Goal: Task Accomplishment & Management: Complete application form

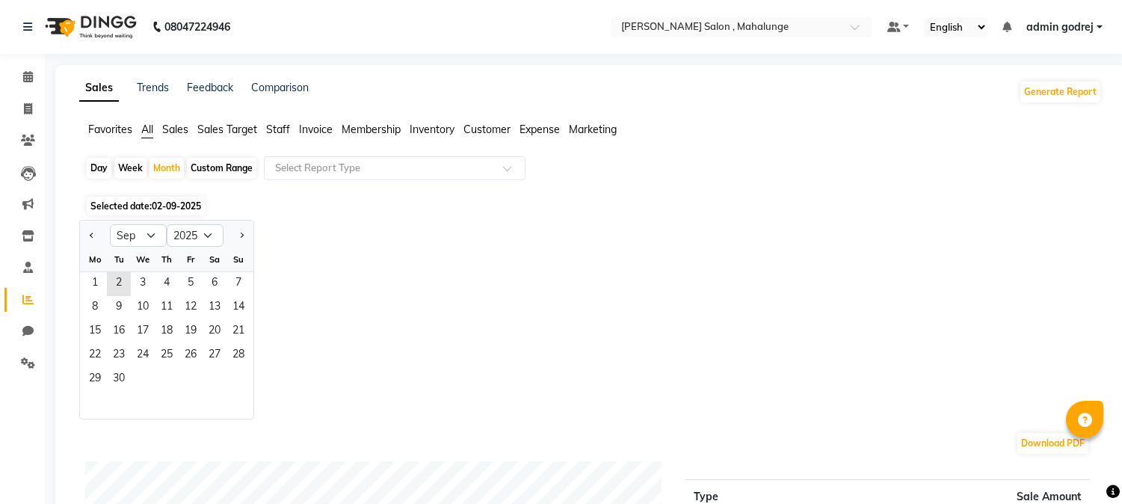
select select "9"
select select "2025"
drag, startPoint x: 28, startPoint y: 107, endPoint x: 39, endPoint y: 117, distance: 15.3
click at [28, 106] on icon at bounding box center [28, 108] width 8 height 11
select select "service"
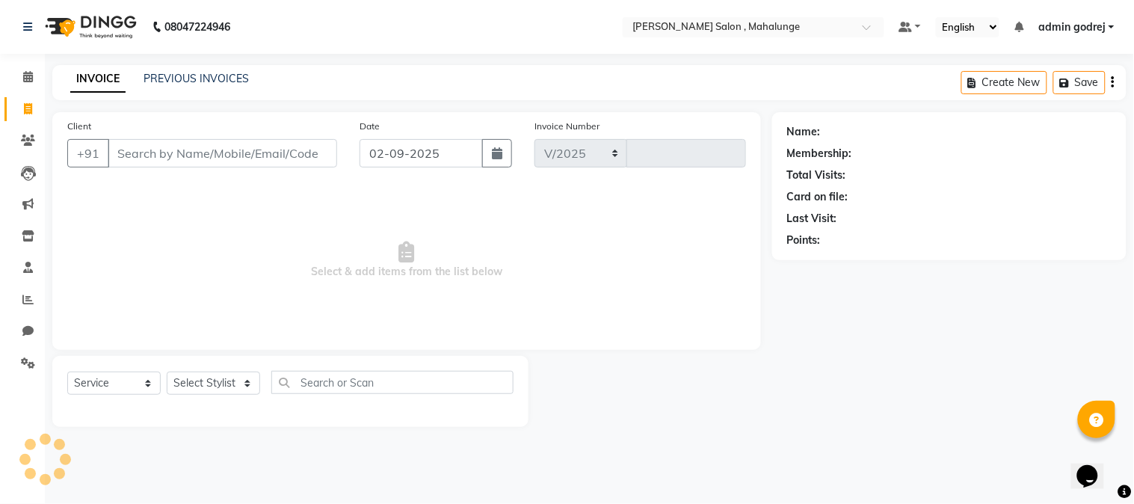
select select "7250"
type input "1616"
click at [217, 384] on select "Select Stylist" at bounding box center [213, 383] width 93 height 23
select select "61806"
click at [167, 372] on select "Select Stylist admin godrej [PERSON_NAME] [PERSON_NAME] [PERSON_NAME] [PERSON_N…" at bounding box center [218, 383] width 103 height 23
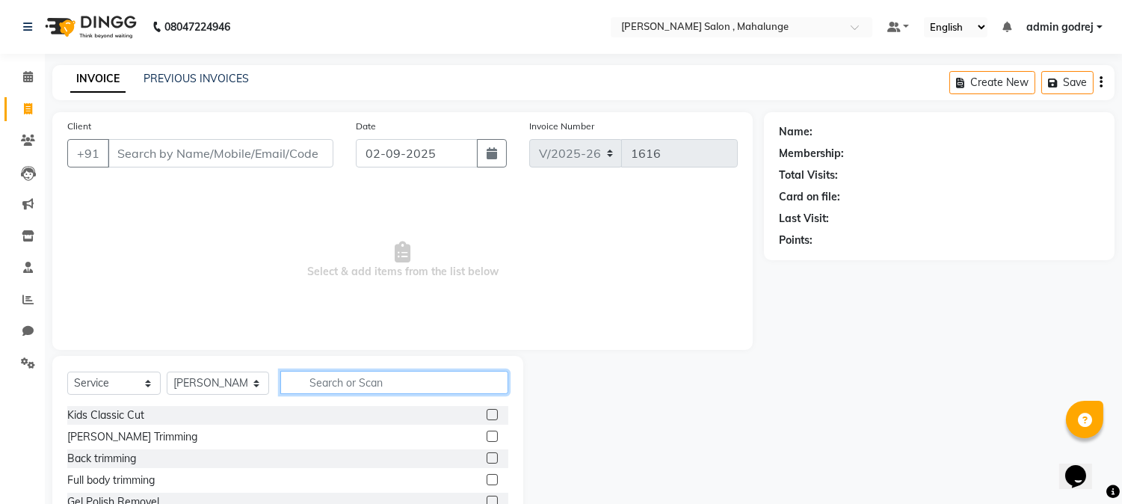
click at [329, 387] on input "text" at bounding box center [394, 382] width 228 height 23
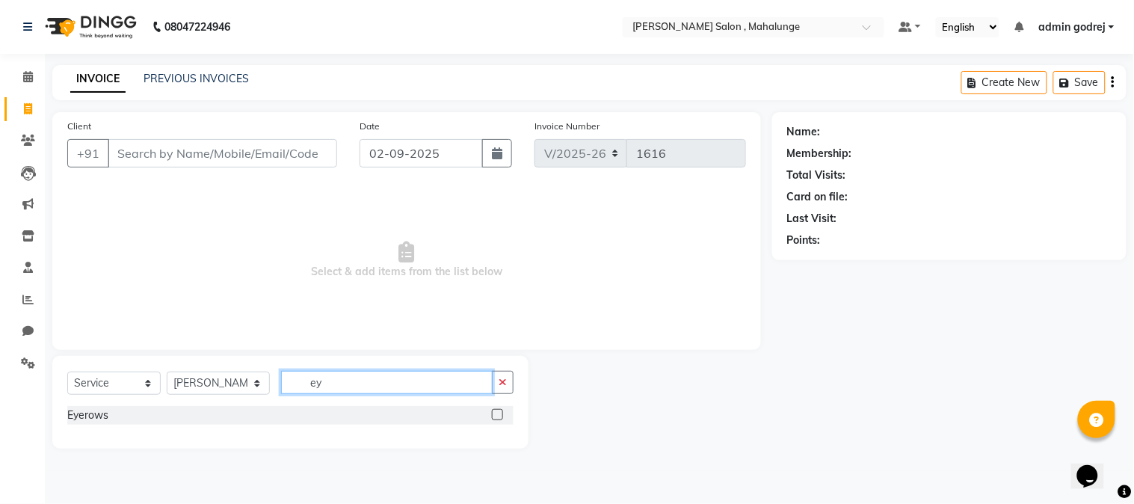
type input "ey"
click at [498, 419] on label at bounding box center [497, 414] width 11 height 11
click at [498, 419] on input "checkbox" at bounding box center [497, 416] width 10 height 10
checkbox input "true"
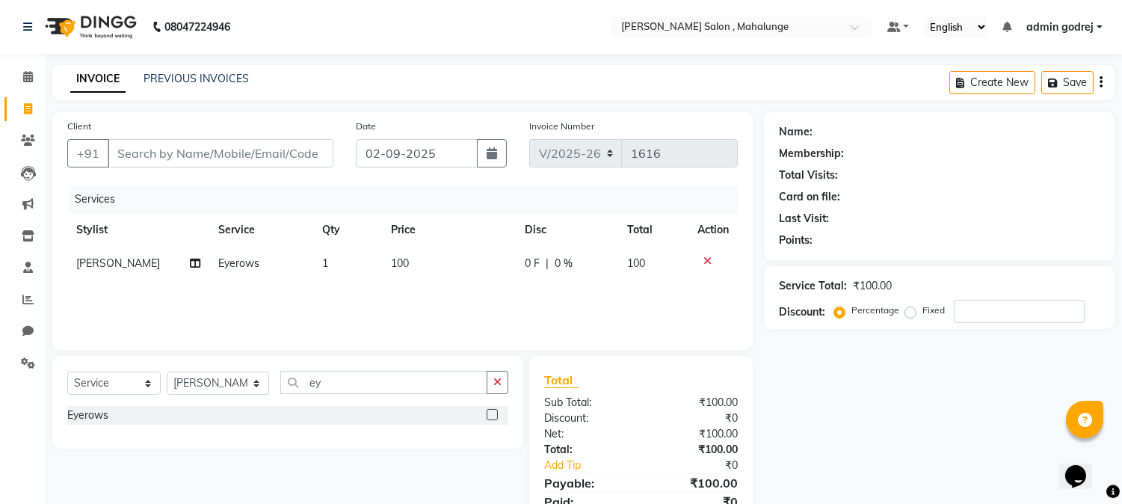
drag, startPoint x: 498, startPoint y: 384, endPoint x: 464, endPoint y: 390, distance: 34.2
click at [496, 384] on icon "button" at bounding box center [498, 382] width 8 height 10
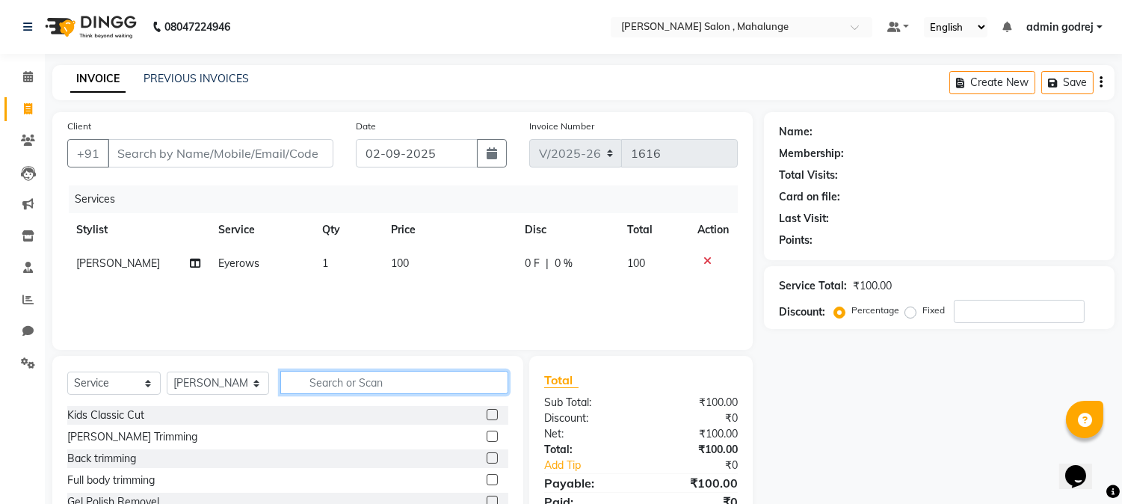
click at [464, 390] on input "text" at bounding box center [394, 382] width 228 height 23
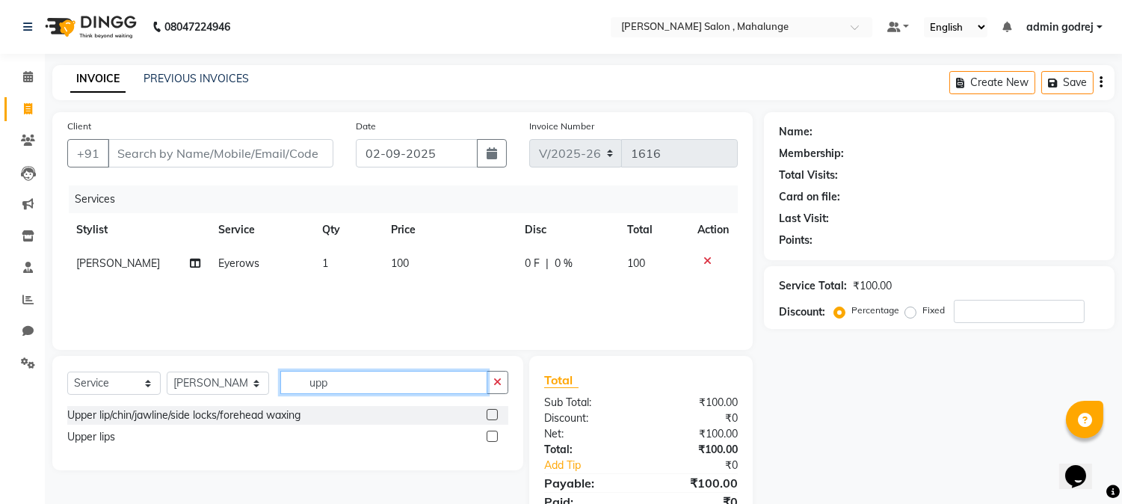
type input "upp"
click at [491, 436] on label at bounding box center [492, 436] width 11 height 11
click at [491, 436] on input "checkbox" at bounding box center [492, 437] width 10 height 10
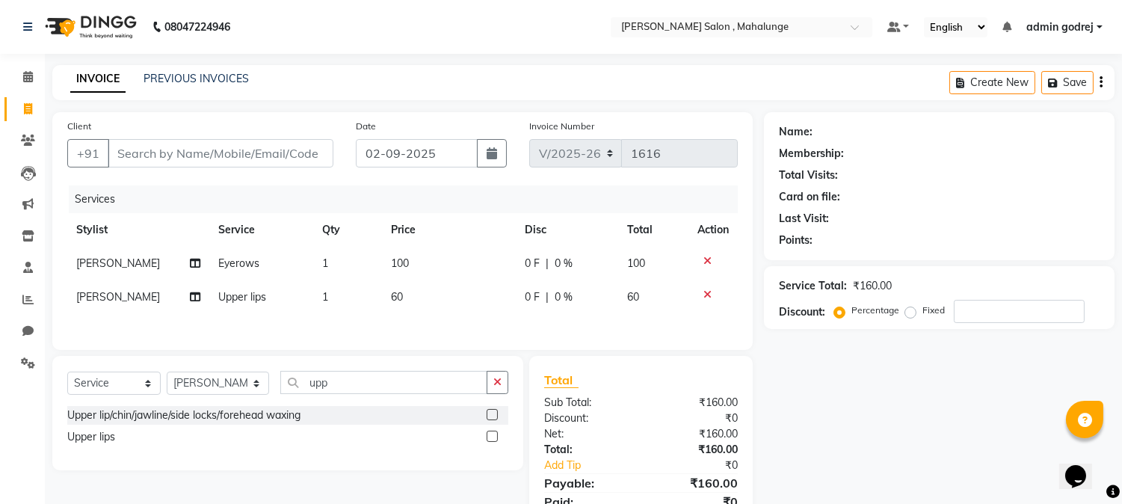
checkbox input "false"
click at [490, 380] on button "button" at bounding box center [498, 382] width 22 height 23
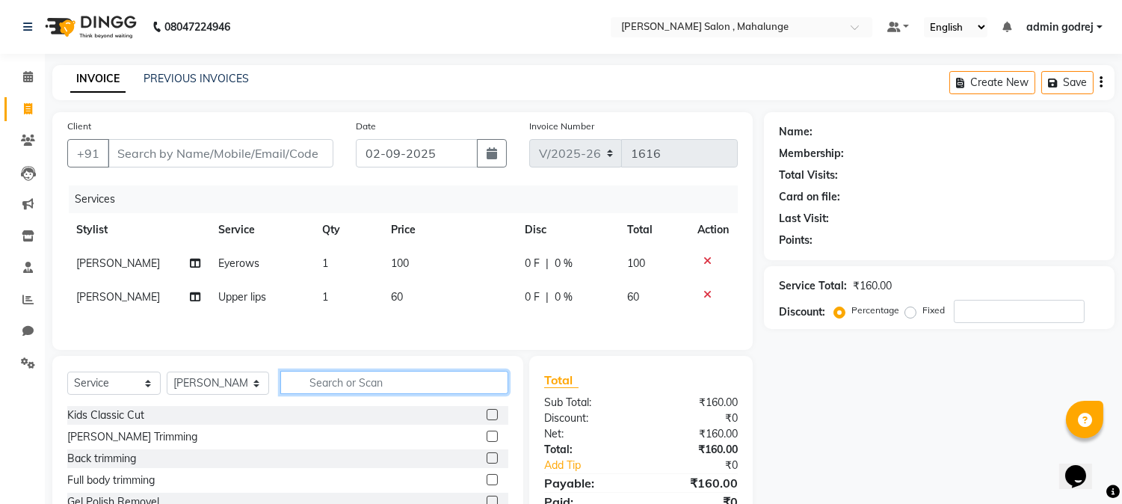
click at [393, 385] on input "text" at bounding box center [394, 382] width 228 height 23
type input "moro"
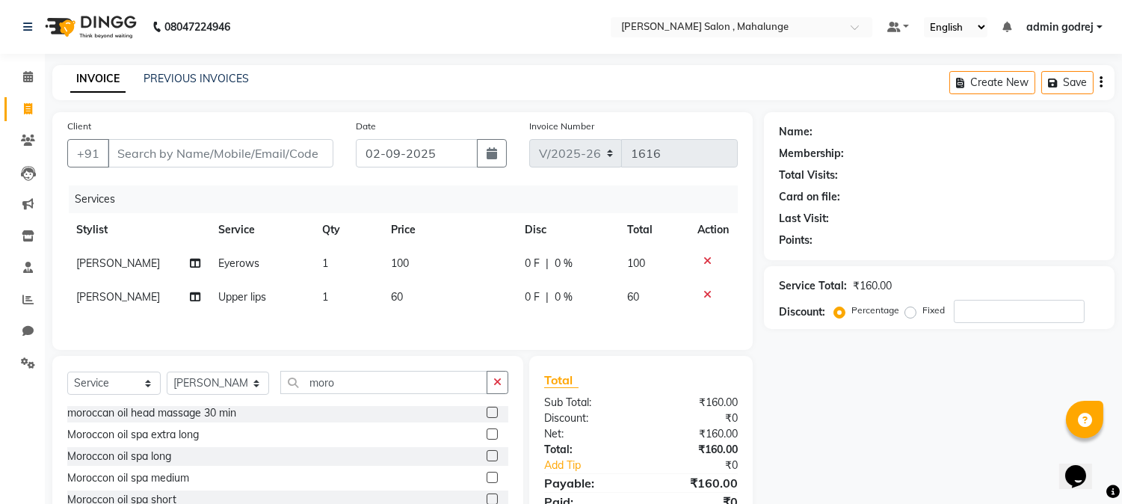
click at [487, 479] on label at bounding box center [492, 477] width 11 height 11
click at [487, 479] on input "checkbox" at bounding box center [492, 478] width 10 height 10
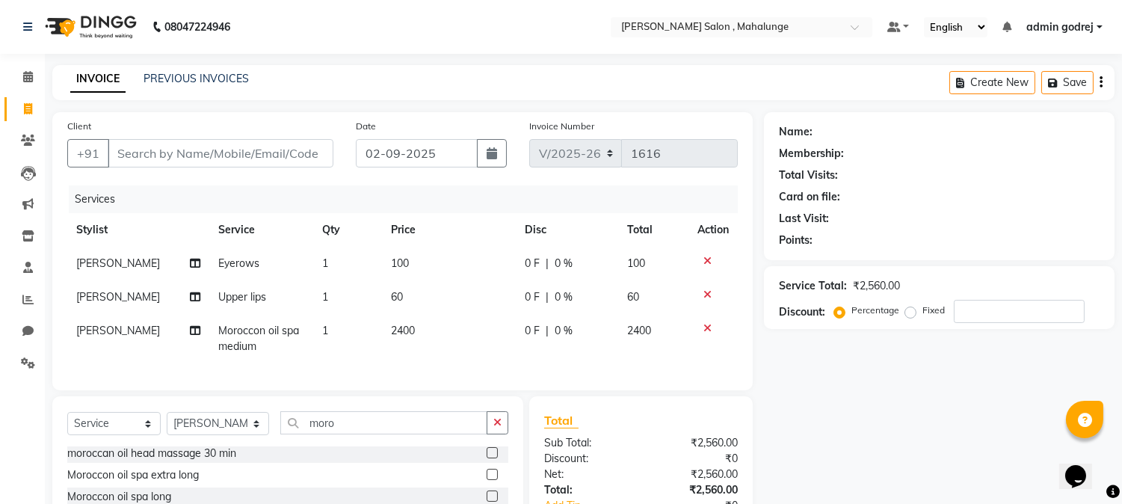
checkbox input "false"
drag, startPoint x: 502, startPoint y: 432, endPoint x: 458, endPoint y: 455, distance: 49.5
click at [498, 434] on button "button" at bounding box center [498, 422] width 22 height 23
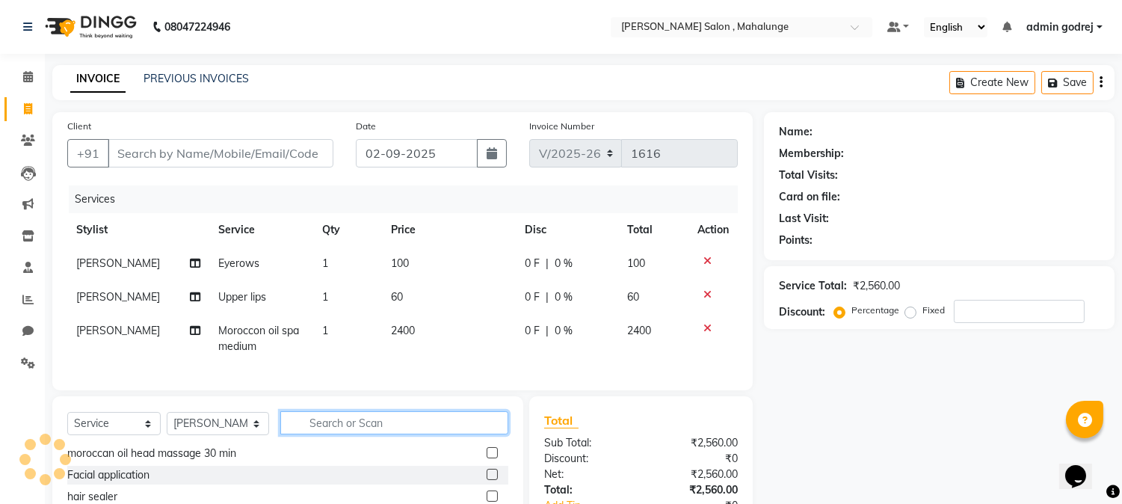
drag, startPoint x: 445, startPoint y: 436, endPoint x: 439, endPoint y: 442, distance: 8.5
click at [444, 434] on input "text" at bounding box center [394, 422] width 228 height 23
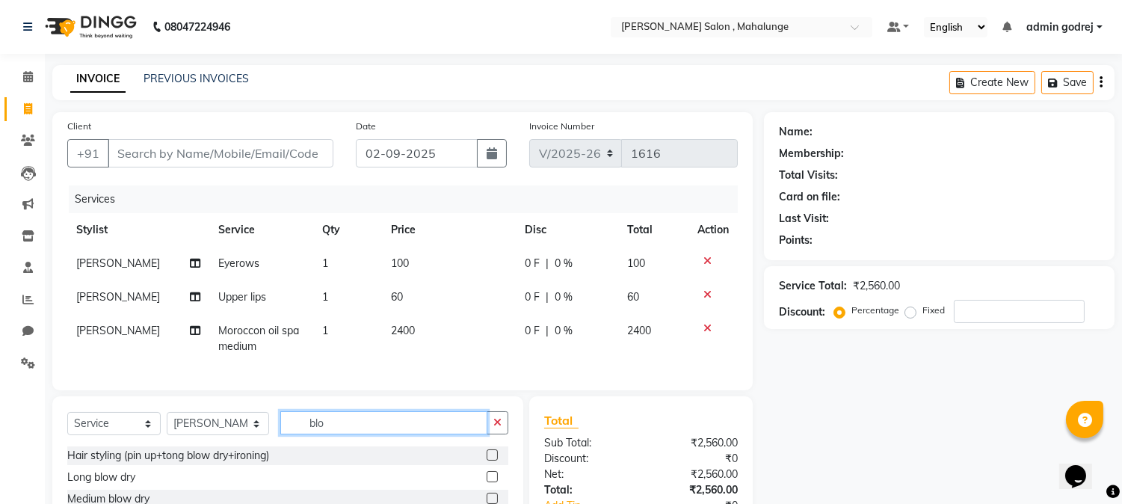
scroll to position [128, 0]
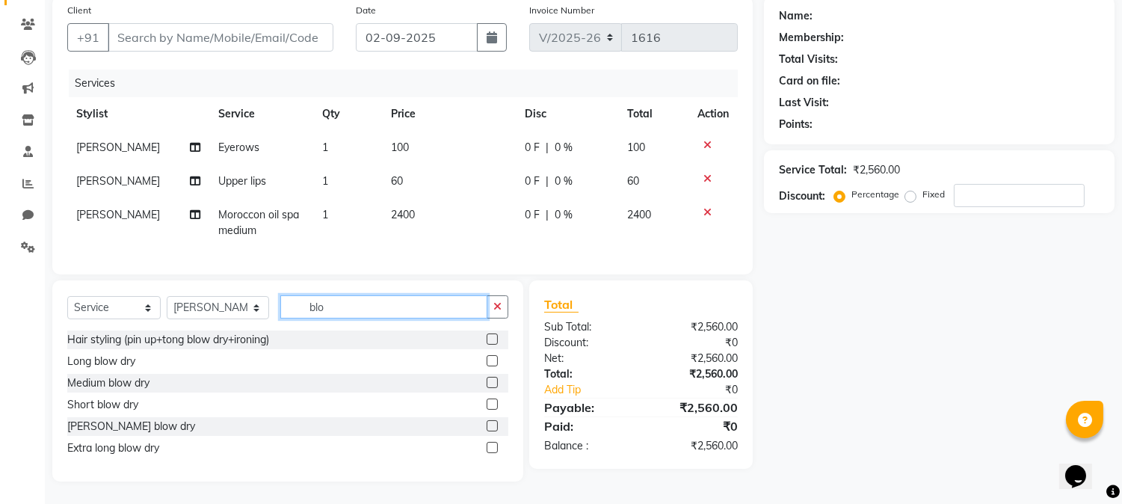
type input "blo"
click at [489, 378] on label at bounding box center [492, 382] width 11 height 11
click at [489, 378] on input "checkbox" at bounding box center [492, 383] width 10 height 10
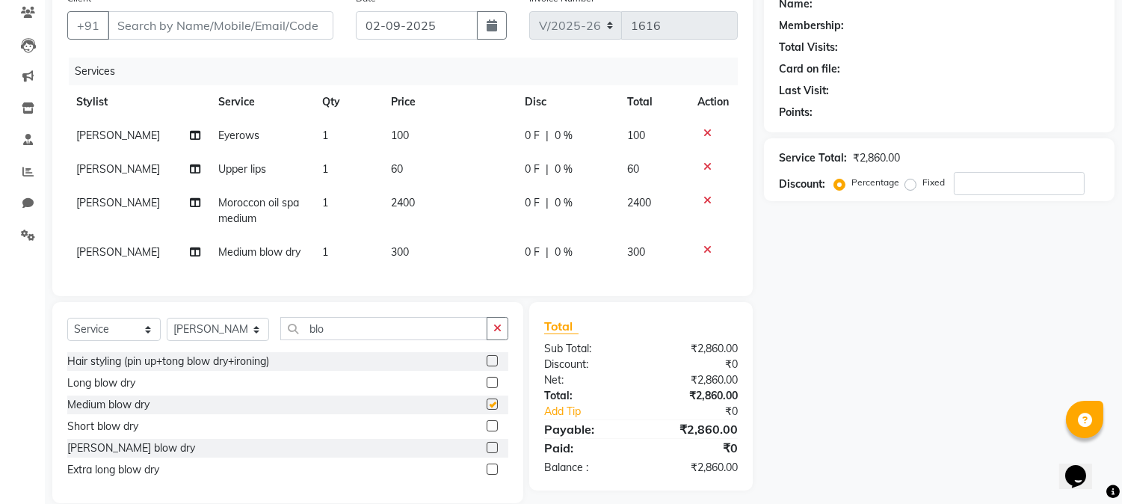
checkbox input "false"
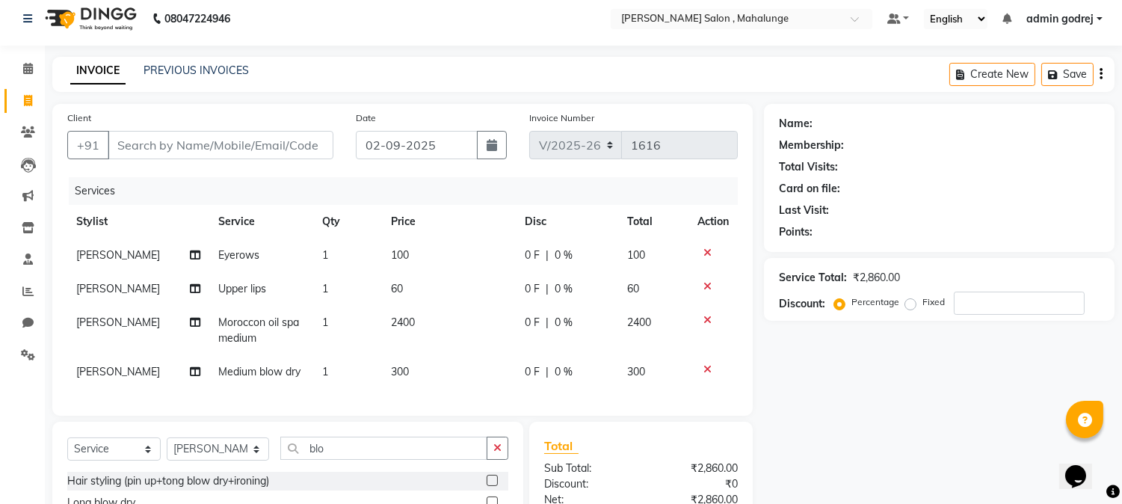
scroll to position [0, 0]
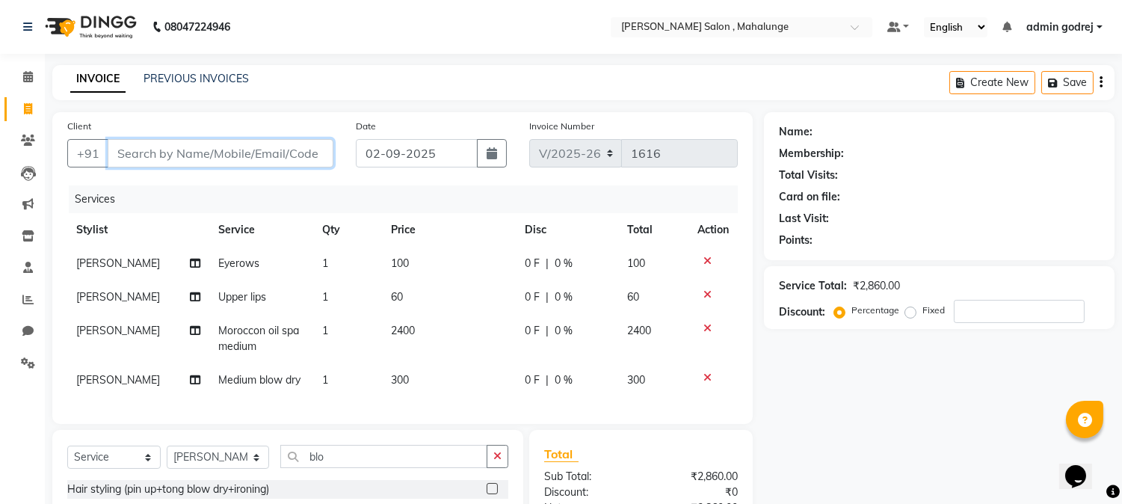
drag, startPoint x: 265, startPoint y: 150, endPoint x: 508, endPoint y: 329, distance: 302.7
click at [265, 150] on input "Client" at bounding box center [221, 153] width 226 height 28
type input "8"
type input "0"
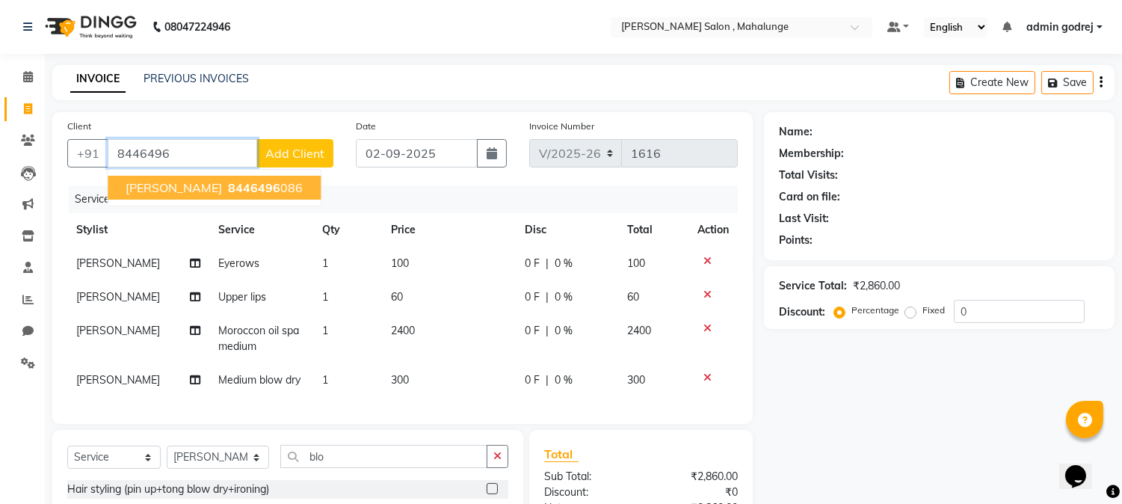
click at [238, 185] on ngb-highlight "8446496 086" at bounding box center [264, 187] width 78 height 15
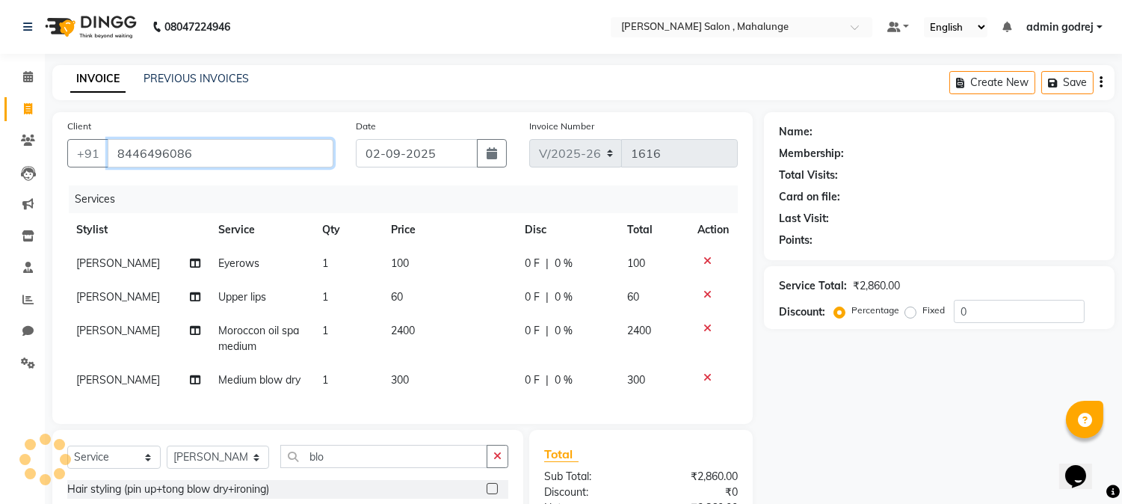
type input "8446496086"
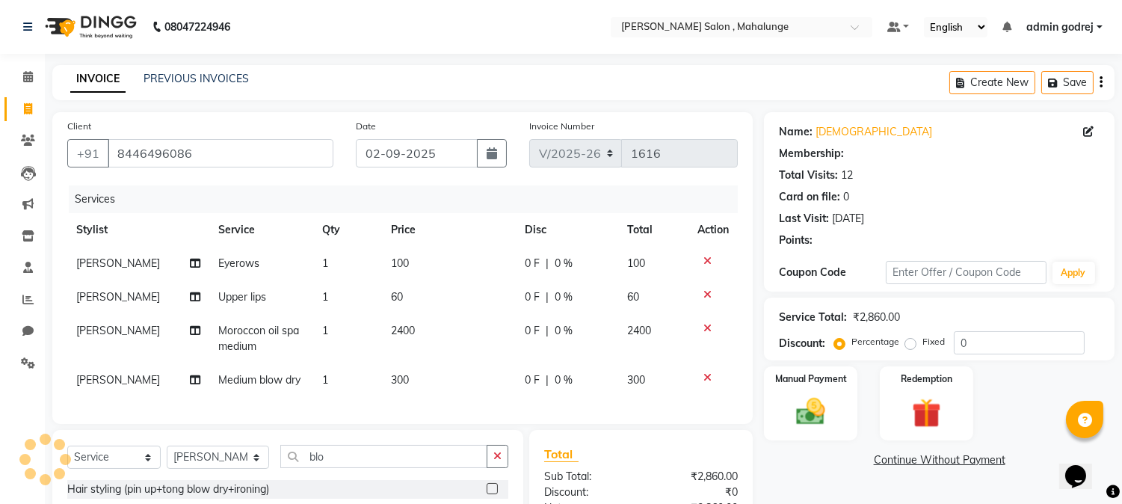
select select "1: Object"
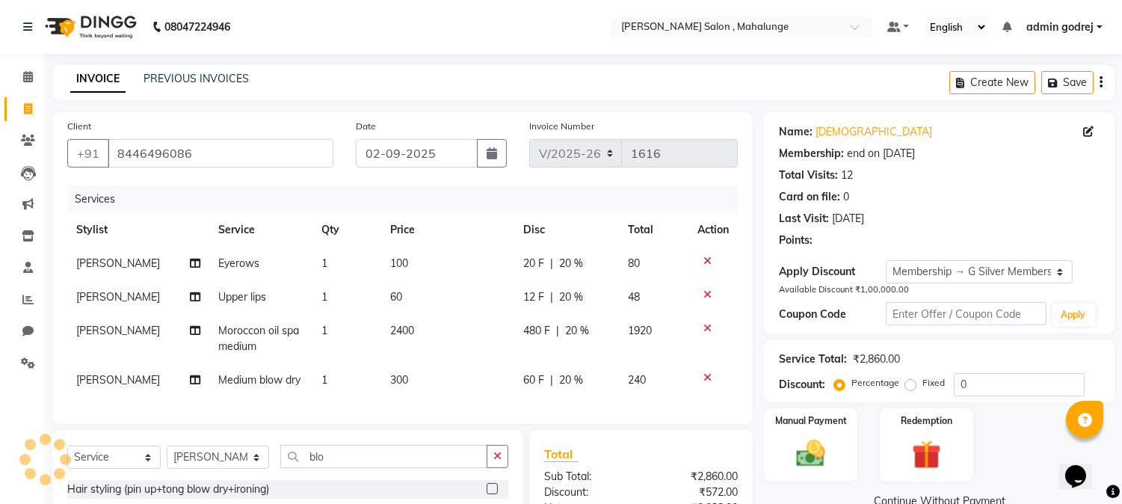
type input "20"
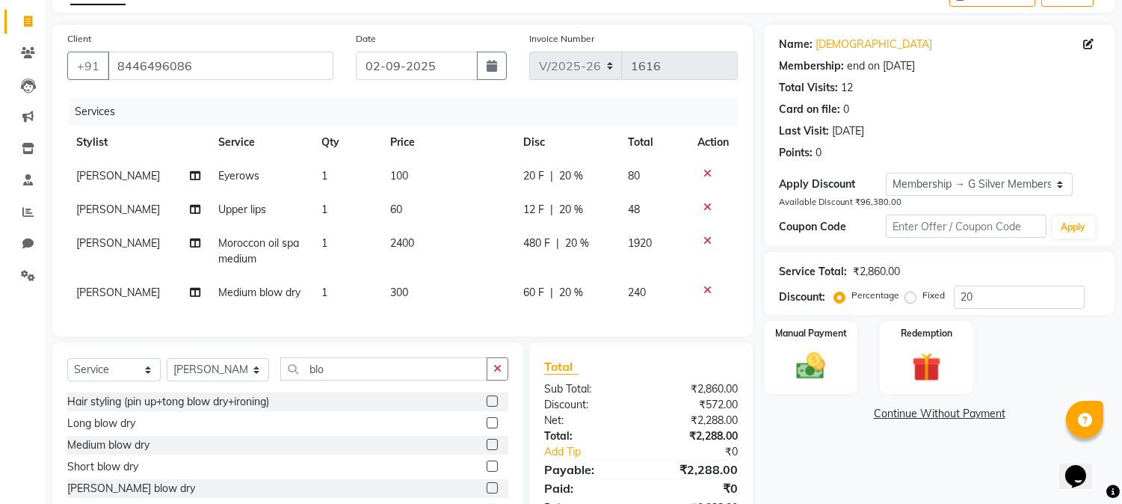
scroll to position [162, 0]
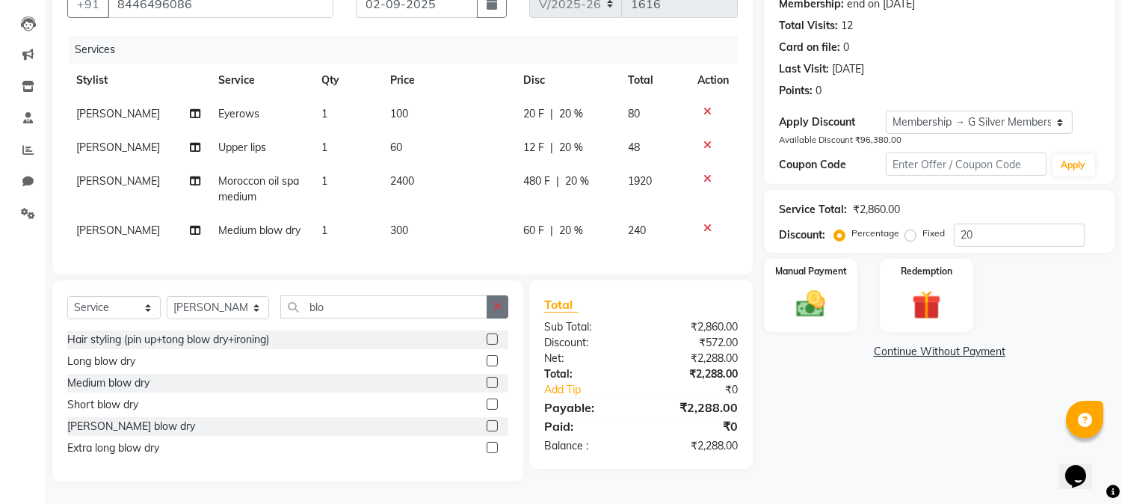
click at [497, 305] on icon "button" at bounding box center [498, 306] width 8 height 10
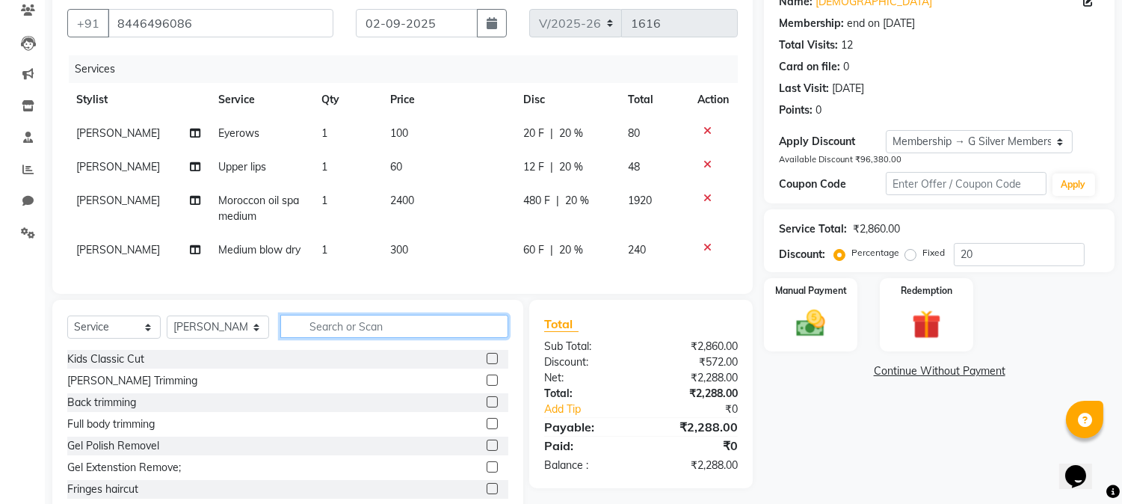
scroll to position [181, 0]
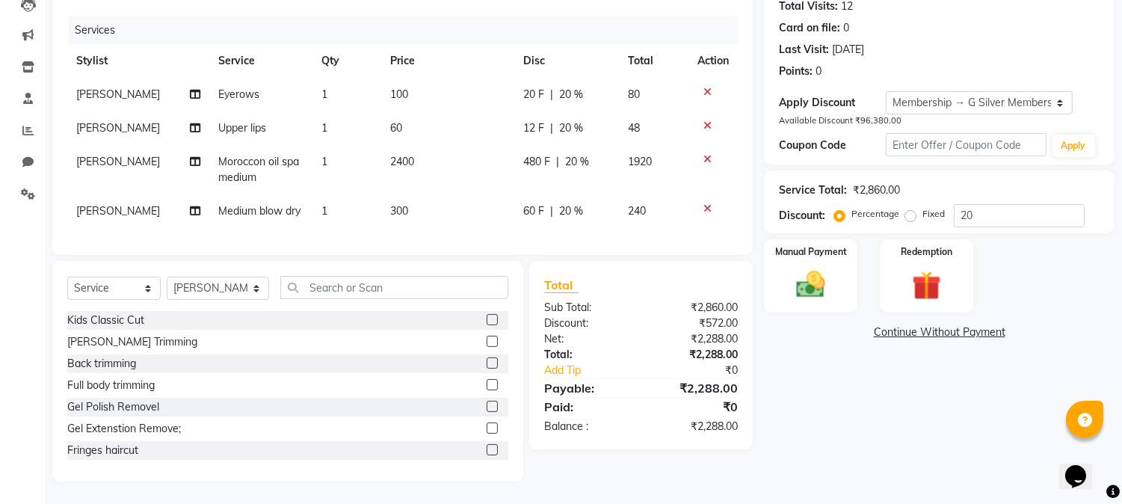
click at [124, 157] on td "[PERSON_NAME]" at bounding box center [138, 169] width 142 height 49
select select "61806"
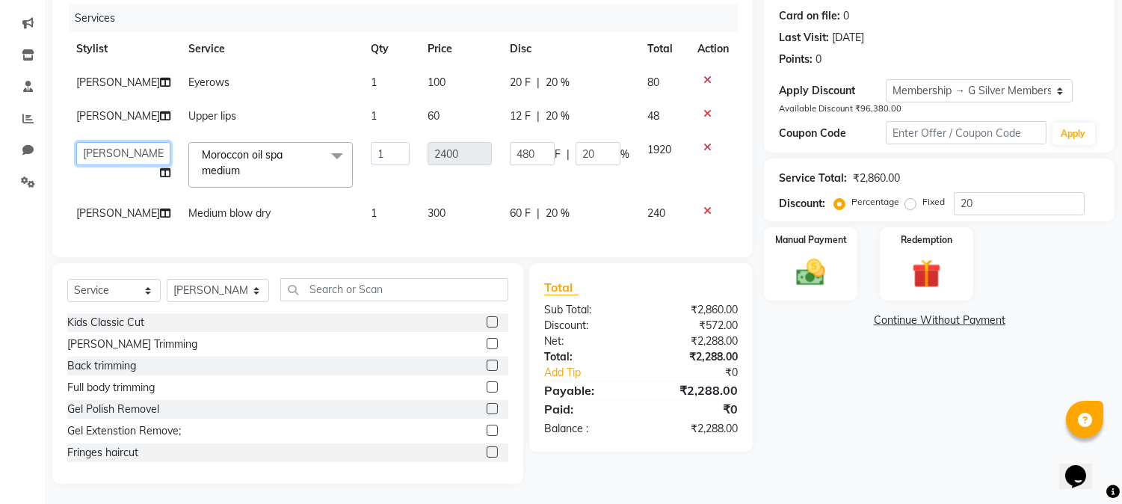
click at [129, 165] on select "admin godrej [PERSON_NAME] [PERSON_NAME] [PERSON_NAME] [PERSON_NAME] [PERSON_NA…" at bounding box center [123, 153] width 94 height 23
select select "66814"
click at [120, 220] on span "[PERSON_NAME]" at bounding box center [118, 212] width 84 height 13
select select "61806"
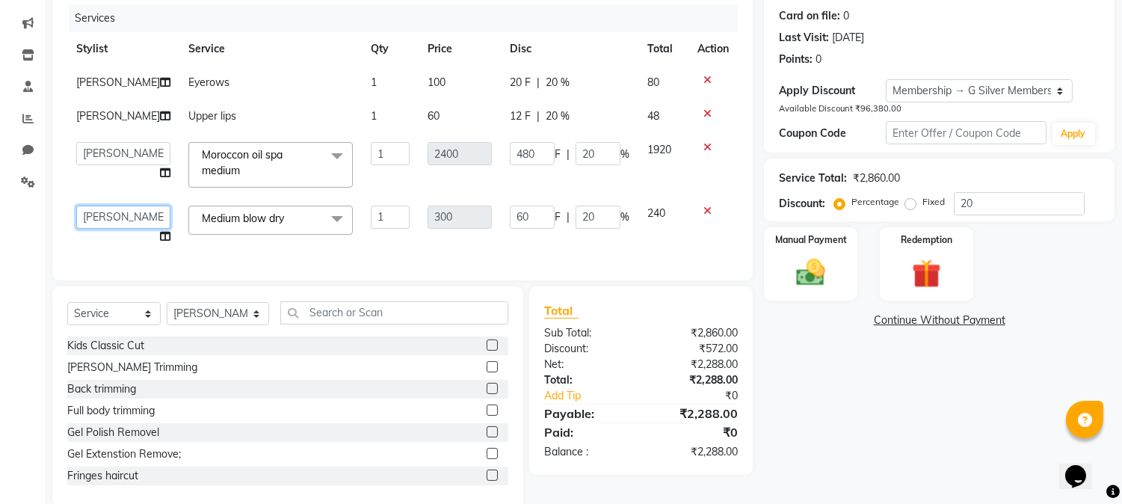
click at [111, 229] on select "admin godrej [PERSON_NAME] [PERSON_NAME] [PERSON_NAME] [PERSON_NAME] [PERSON_NA…" at bounding box center [123, 217] width 94 height 23
select select "66814"
click at [287, 265] on div "Services Stylist Service Qty Price Disc Total Action [PERSON_NAME] Eyerows 1 10…" at bounding box center [402, 134] width 671 height 261
click at [310, 118] on td "Upper lips" at bounding box center [270, 116] width 182 height 34
select select "61806"
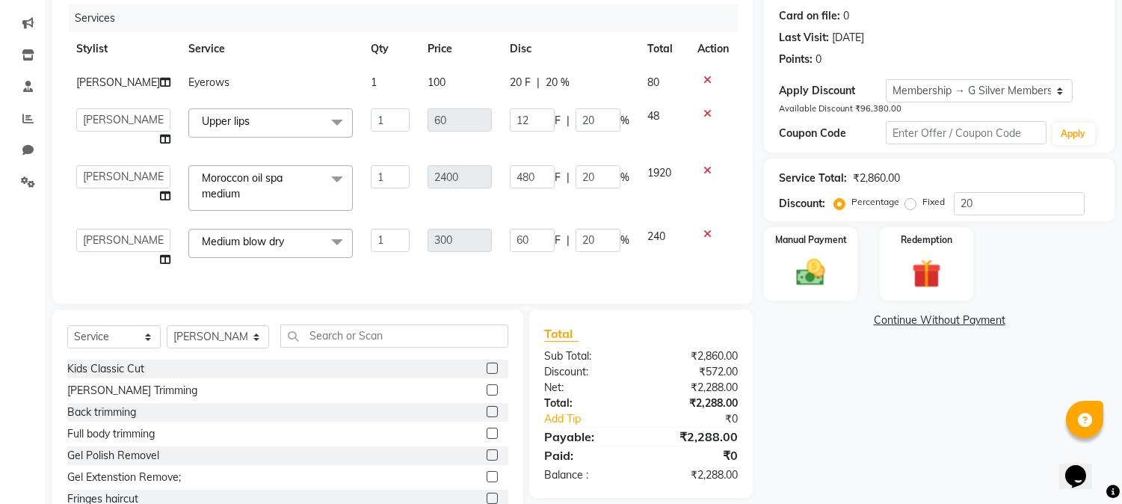
click at [320, 94] on td "Eyerows" at bounding box center [270, 83] width 182 height 34
select select "61806"
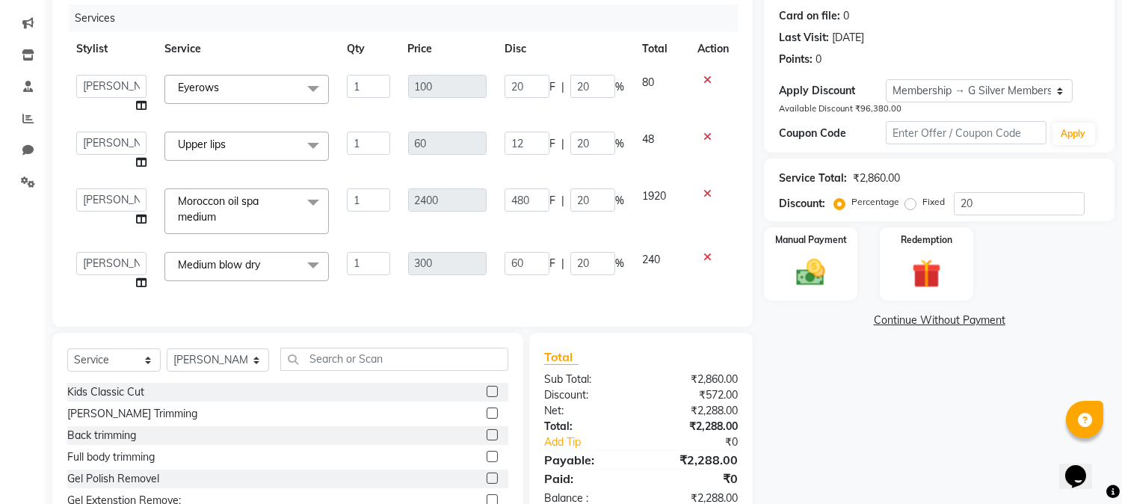
click at [311, 86] on span at bounding box center [313, 89] width 30 height 28
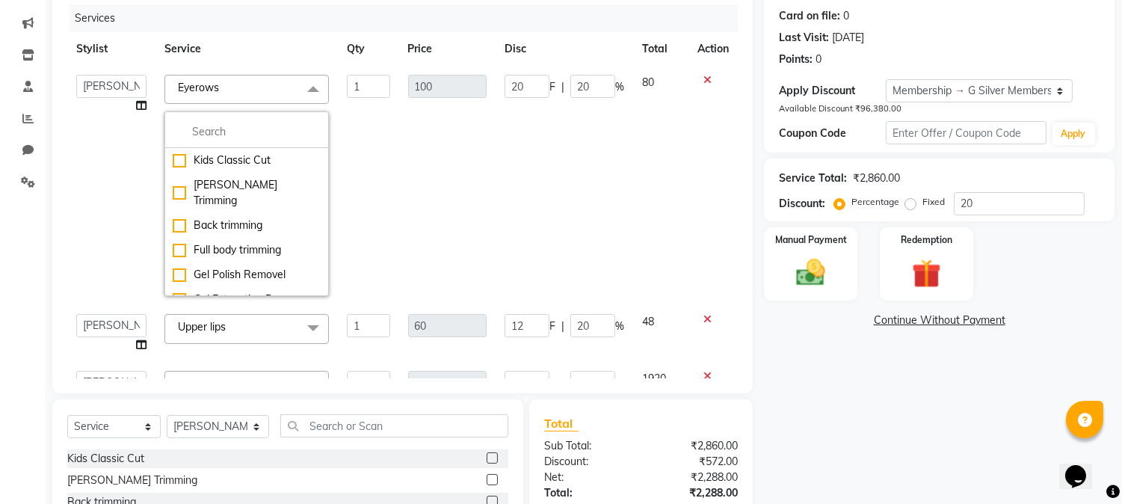
click at [413, 166] on td "100" at bounding box center [447, 185] width 96 height 239
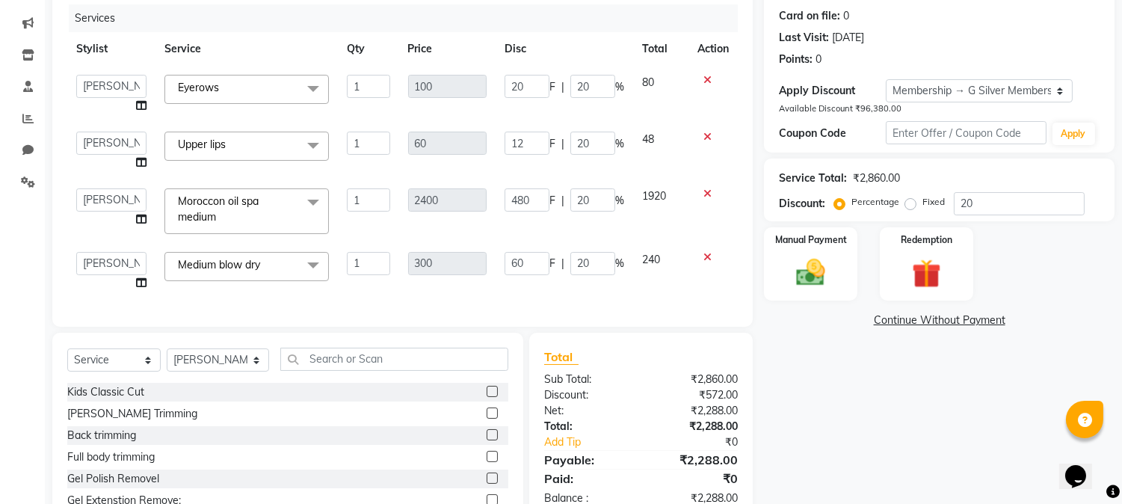
click at [404, 170] on td "60" at bounding box center [447, 151] width 96 height 57
click at [881, 383] on div "Name: [PERSON_NAME] Membership: end on [DATE] Total Visits: 12 Card on file: 0 …" at bounding box center [945, 242] width 362 height 622
drag, startPoint x: 881, startPoint y: 383, endPoint x: 843, endPoint y: 366, distance: 41.5
click at [843, 366] on div "Name: [PERSON_NAME] Membership: end on [DATE] Total Visits: 12 Card on file: 0 …" at bounding box center [945, 242] width 362 height 622
click at [832, 367] on div "Name: [PERSON_NAME] Membership: end on [DATE] Total Visits: 12 Card on file: 0 …" at bounding box center [945, 242] width 362 height 622
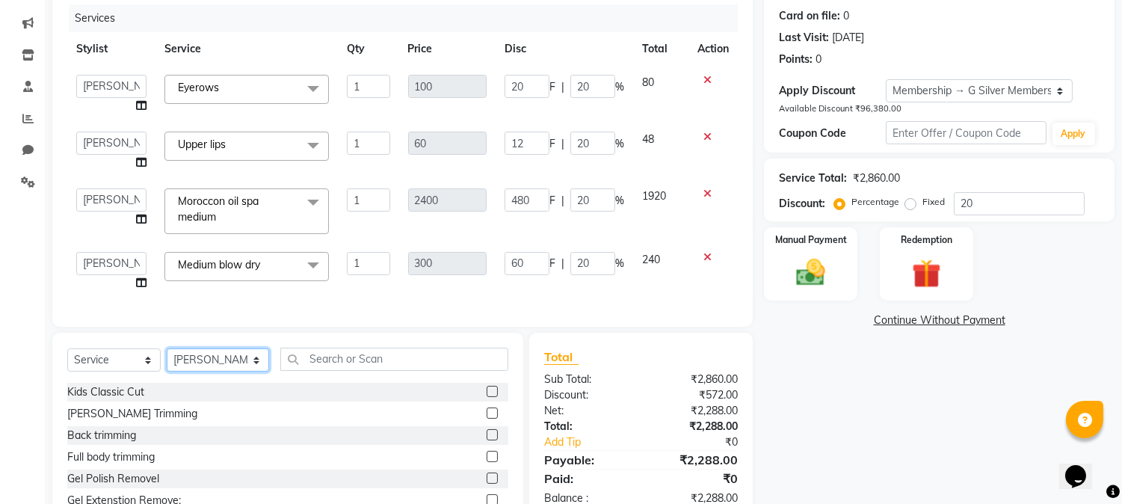
click at [218, 372] on select "Select Stylist admin godrej [PERSON_NAME] [PERSON_NAME] [PERSON_NAME] [PERSON_N…" at bounding box center [218, 359] width 102 height 23
select select
click at [167, 361] on select "Select Stylist admin godrej [PERSON_NAME] [PERSON_NAME] [PERSON_NAME] [PERSON_N…" at bounding box center [218, 359] width 102 height 23
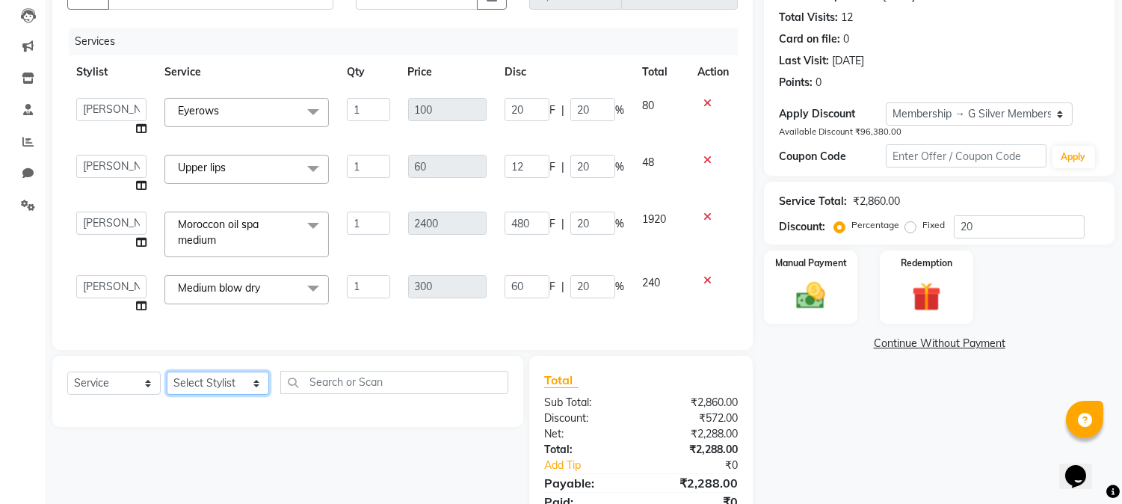
scroll to position [233, 0]
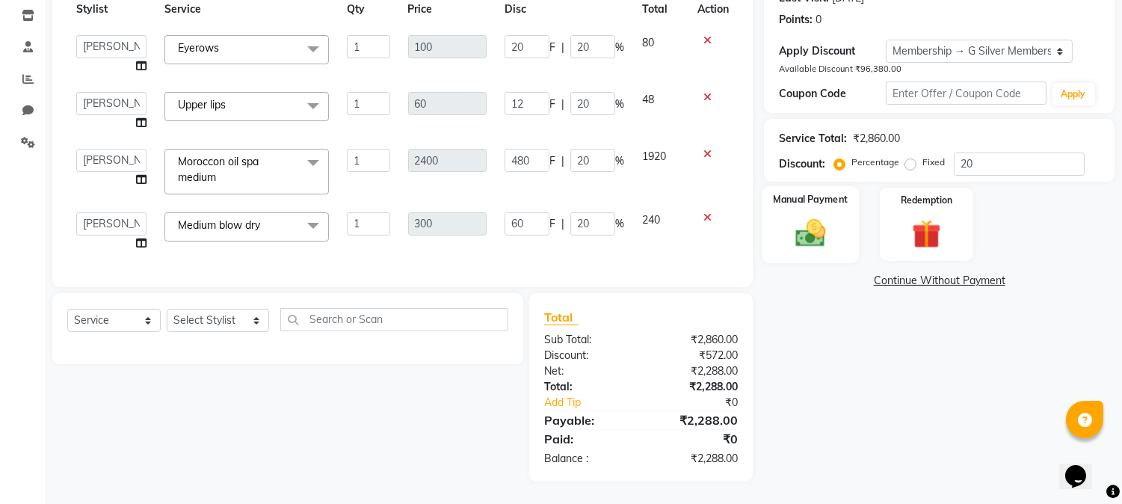
click at [813, 221] on img at bounding box center [811, 232] width 49 height 35
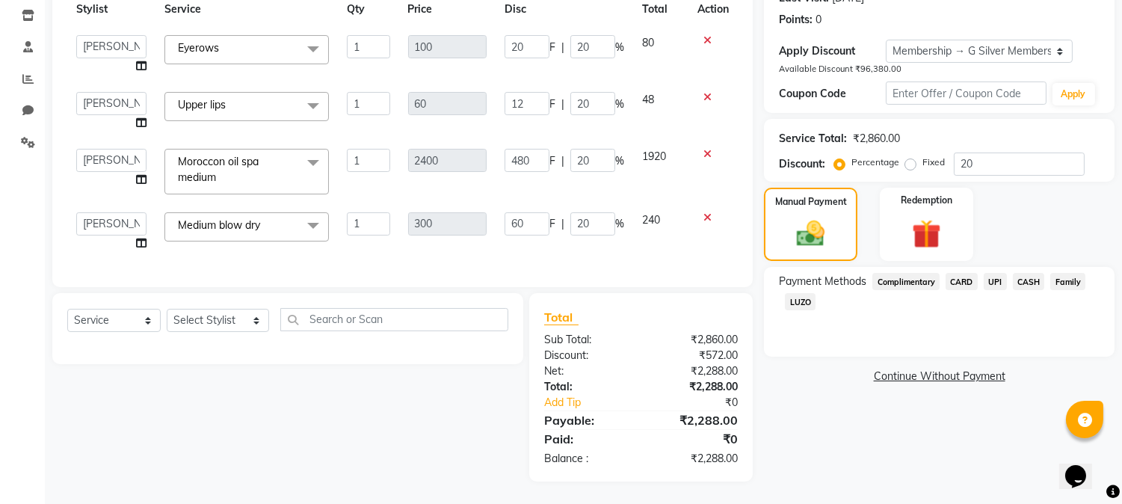
click at [997, 273] on span "UPI" at bounding box center [995, 281] width 23 height 17
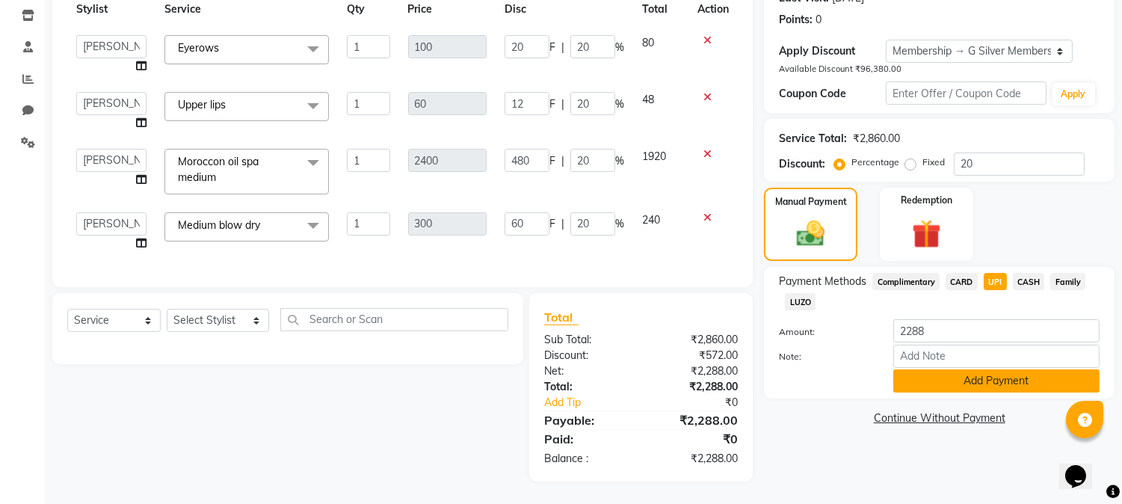
click at [956, 369] on button "Add Payment" at bounding box center [997, 380] width 206 height 23
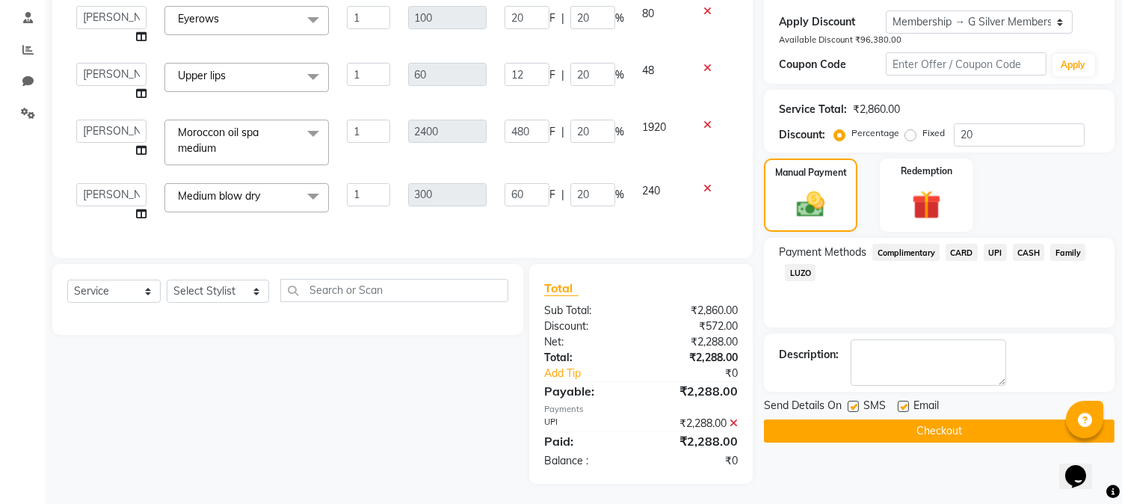
scroll to position [264, 0]
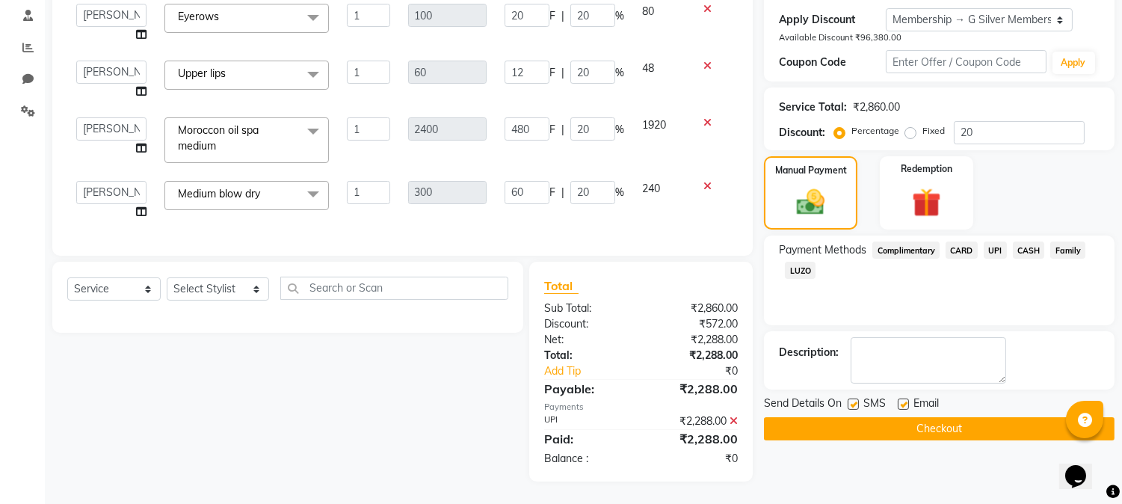
click at [872, 417] on button "Checkout" at bounding box center [939, 428] width 351 height 23
